Goal: Information Seeking & Learning: Learn about a topic

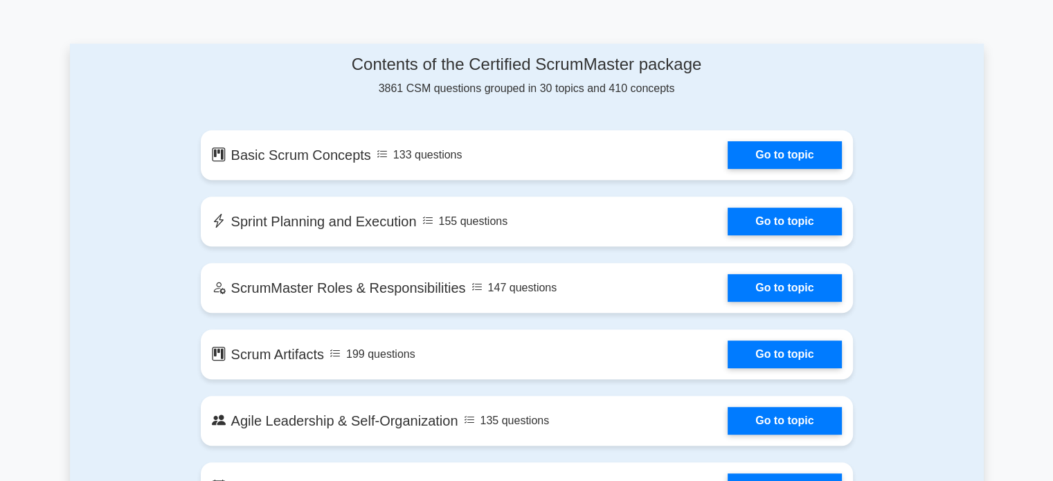
scroll to position [623, 0]
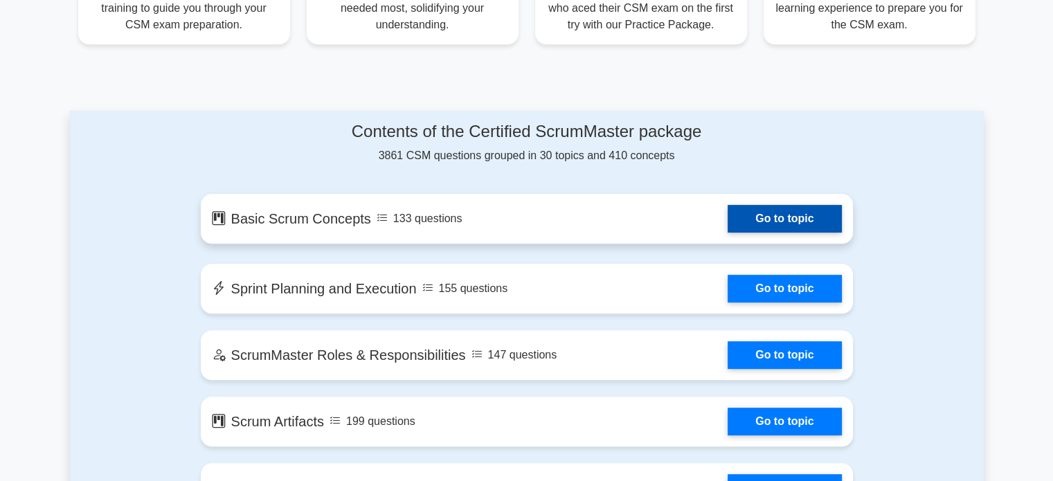
click at [789, 221] on link "Go to topic" at bounding box center [785, 219] width 114 height 28
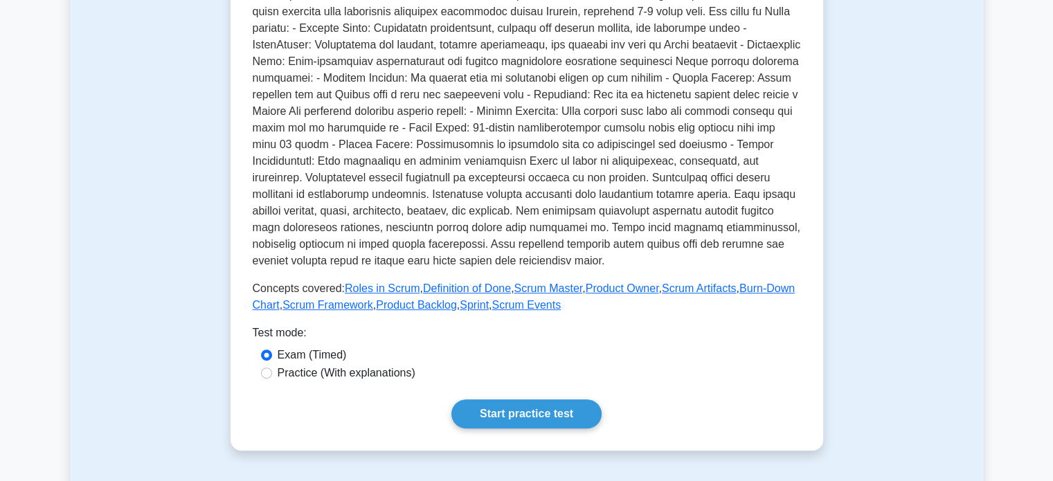
scroll to position [346, 0]
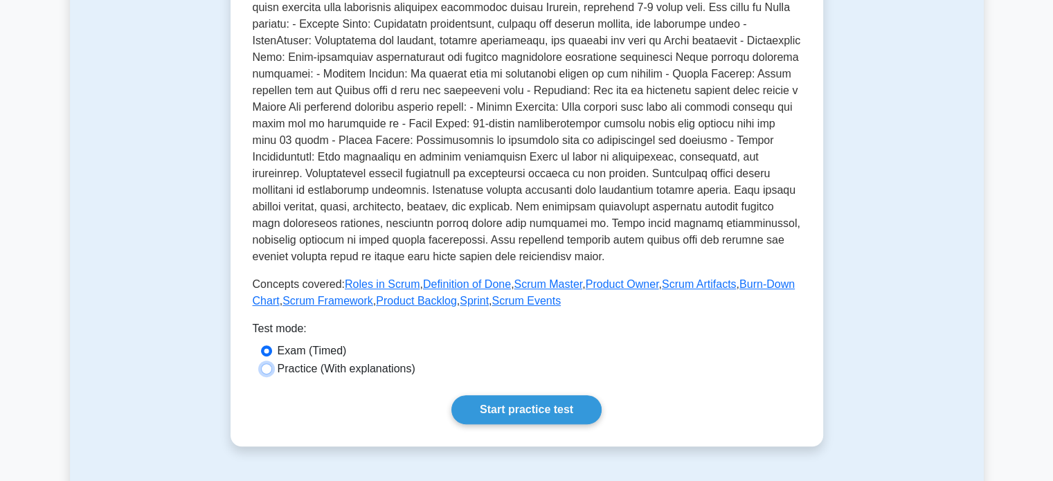
click at [264, 371] on input "Practice (With explanations)" at bounding box center [266, 369] width 11 height 11
radio input "true"
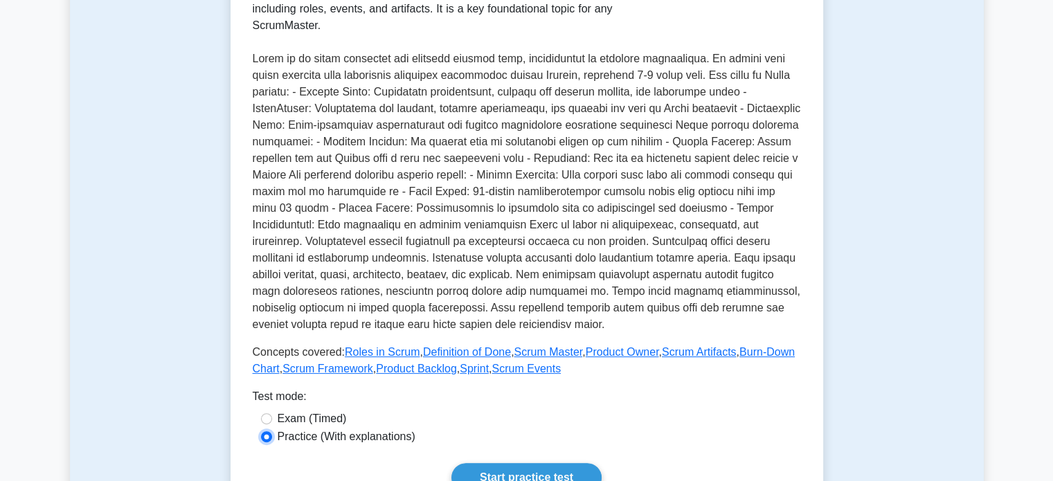
scroll to position [208, 0]
